Goal: Communication & Community: Answer question/provide support

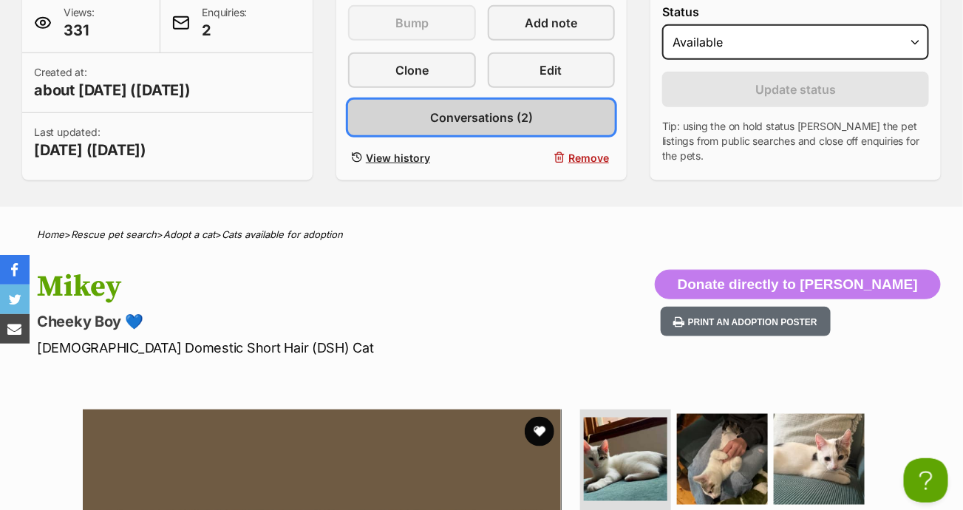
click at [510, 113] on span "Conversations (2)" at bounding box center [481, 118] width 103 height 18
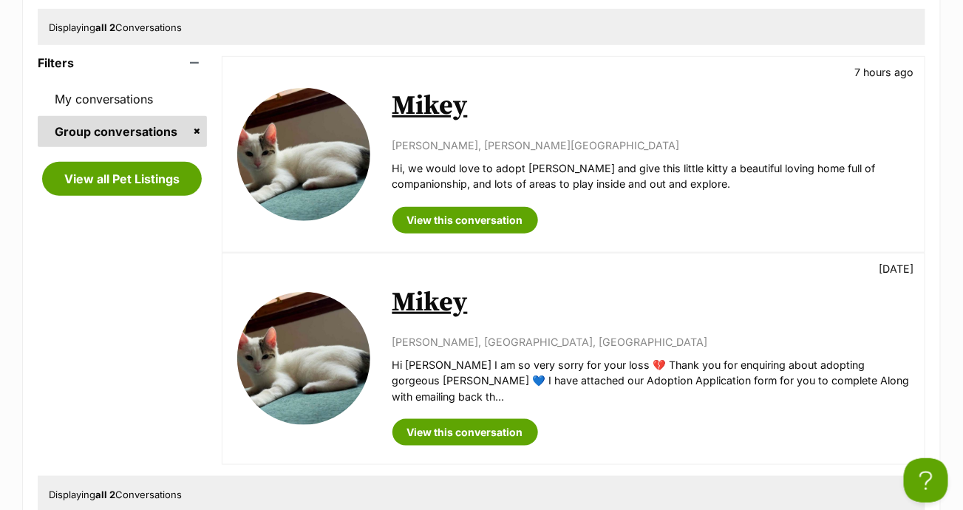
scroll to position [296, 0]
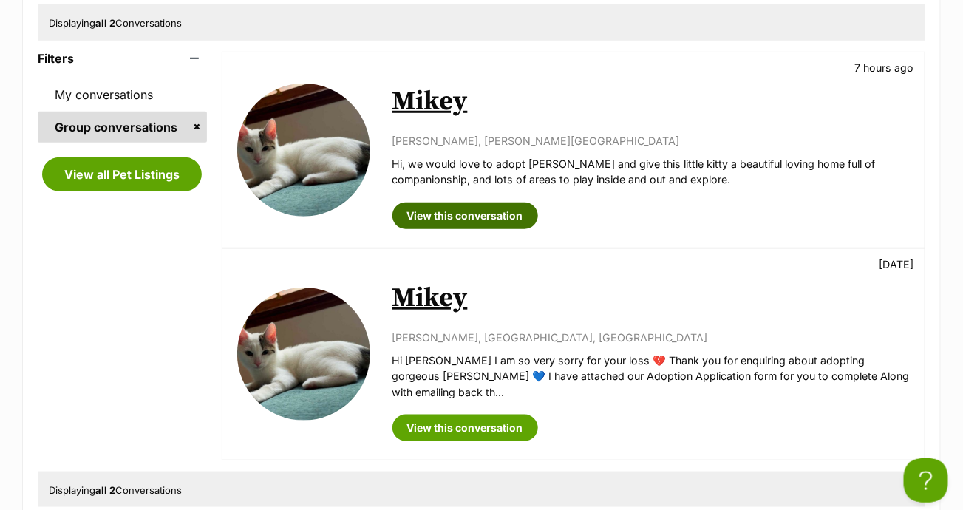
click at [477, 205] on link "View this conversation" at bounding box center [465, 216] width 146 height 27
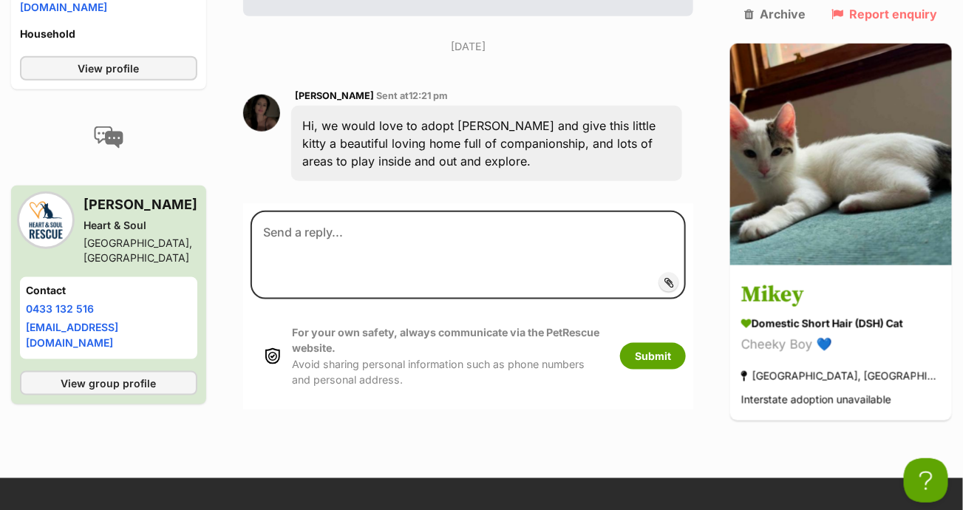
scroll to position [280, 0]
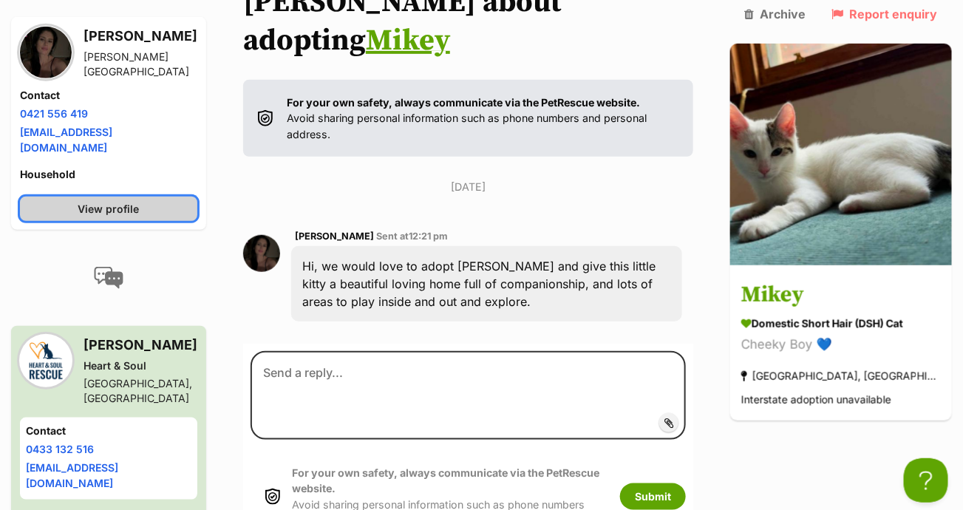
click at [161, 197] on link "View profile" at bounding box center [108, 209] width 177 height 24
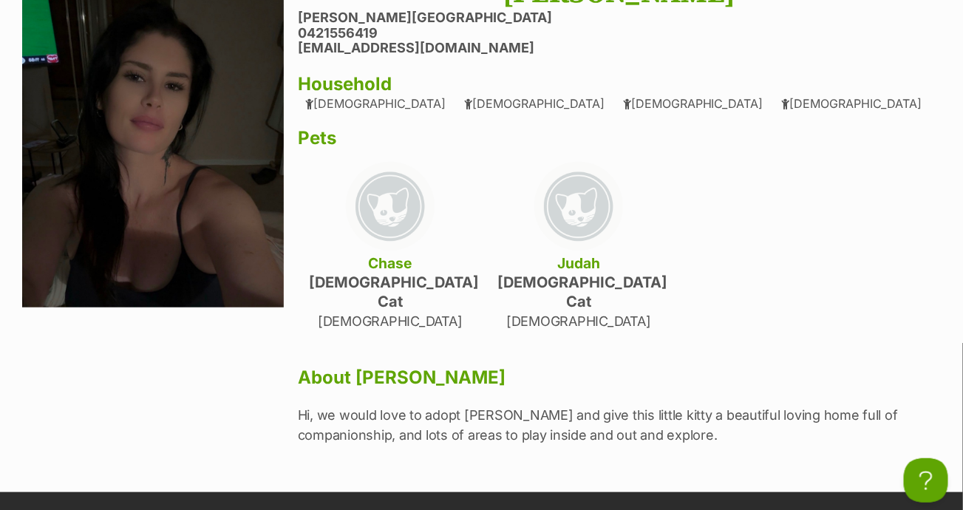
scroll to position [222, 0]
